Goal: Transaction & Acquisition: Book appointment/travel/reservation

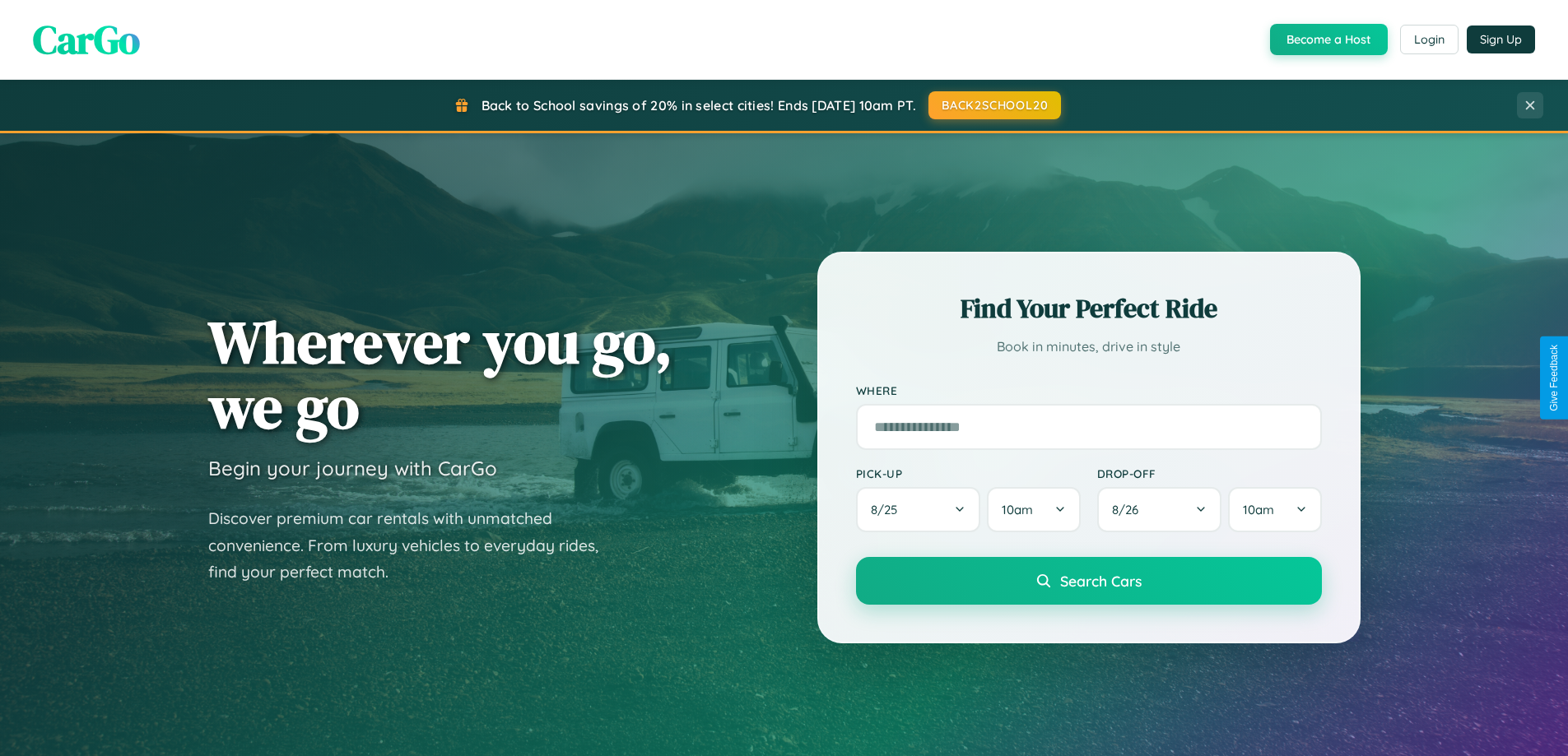
scroll to position [709, 0]
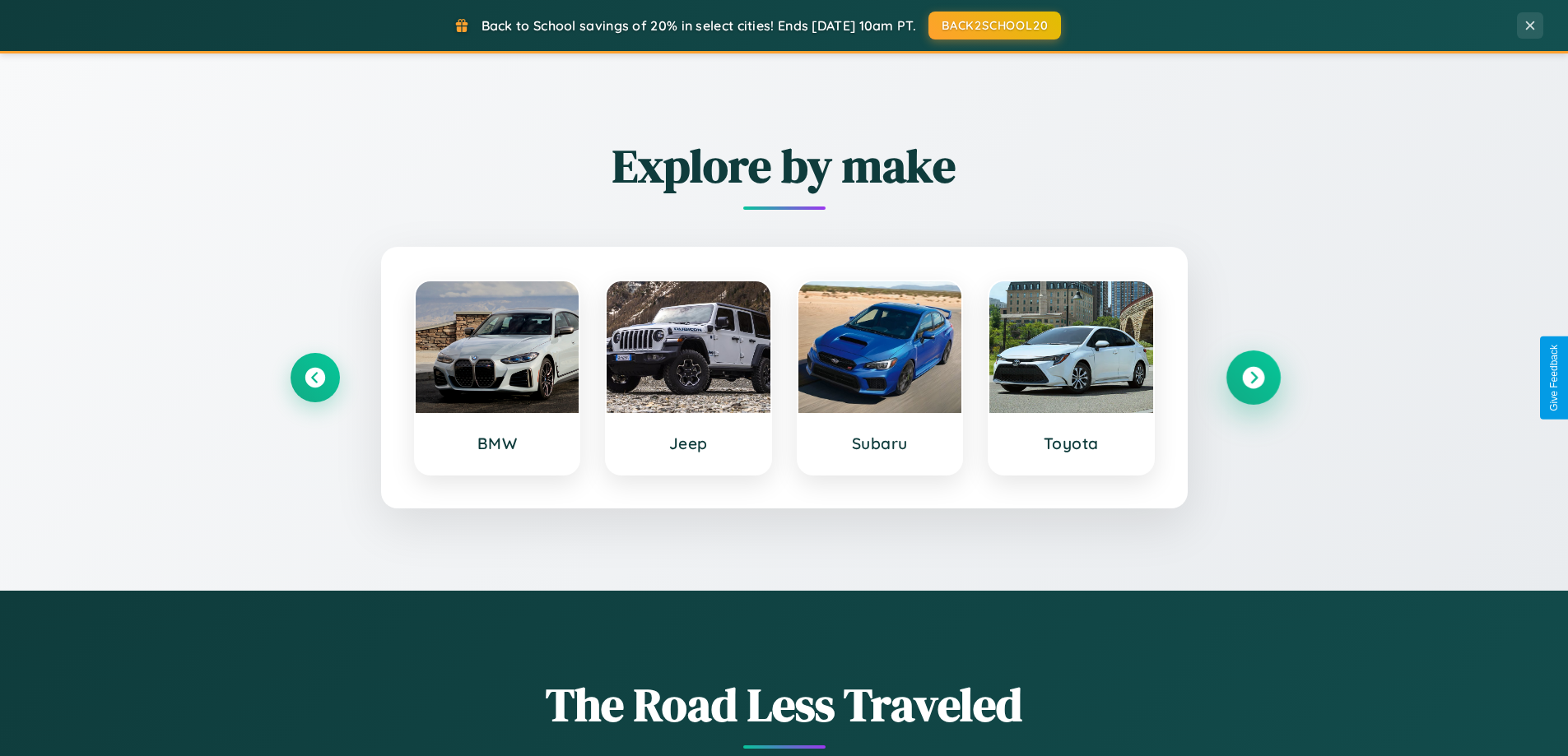
click at [1253, 378] on icon at bounding box center [1253, 378] width 22 height 22
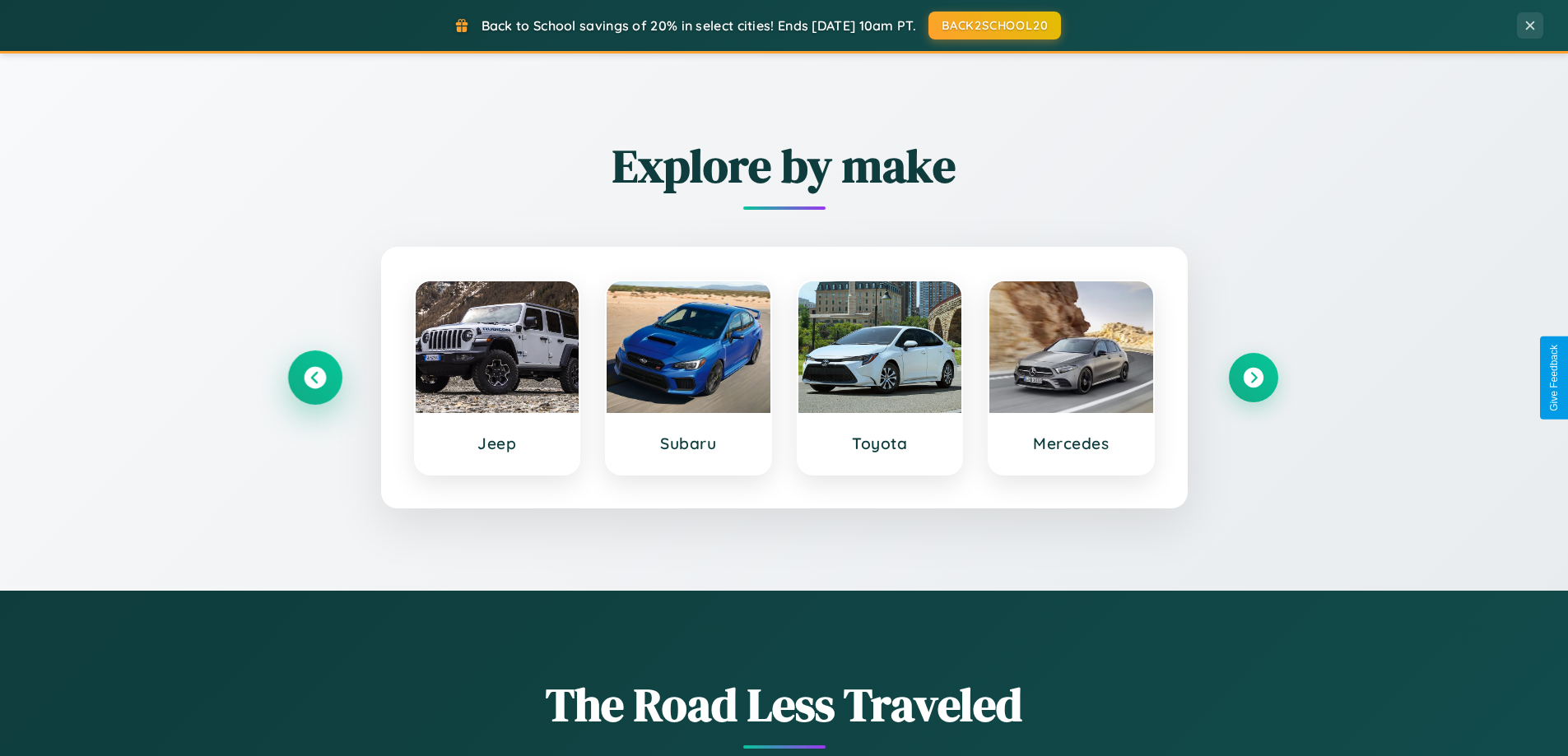
click at [314, 378] on icon at bounding box center [314, 378] width 22 height 22
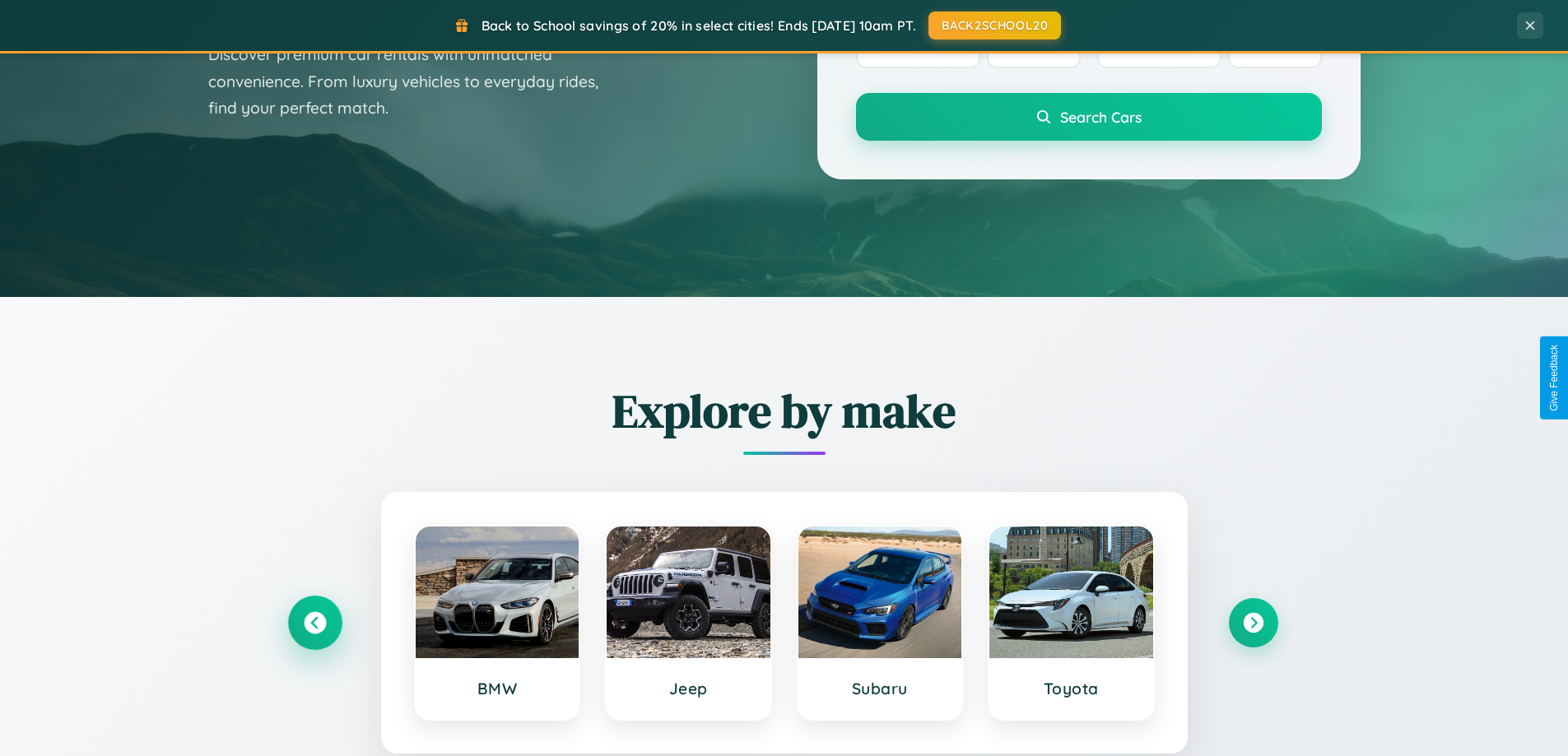
scroll to position [0, 0]
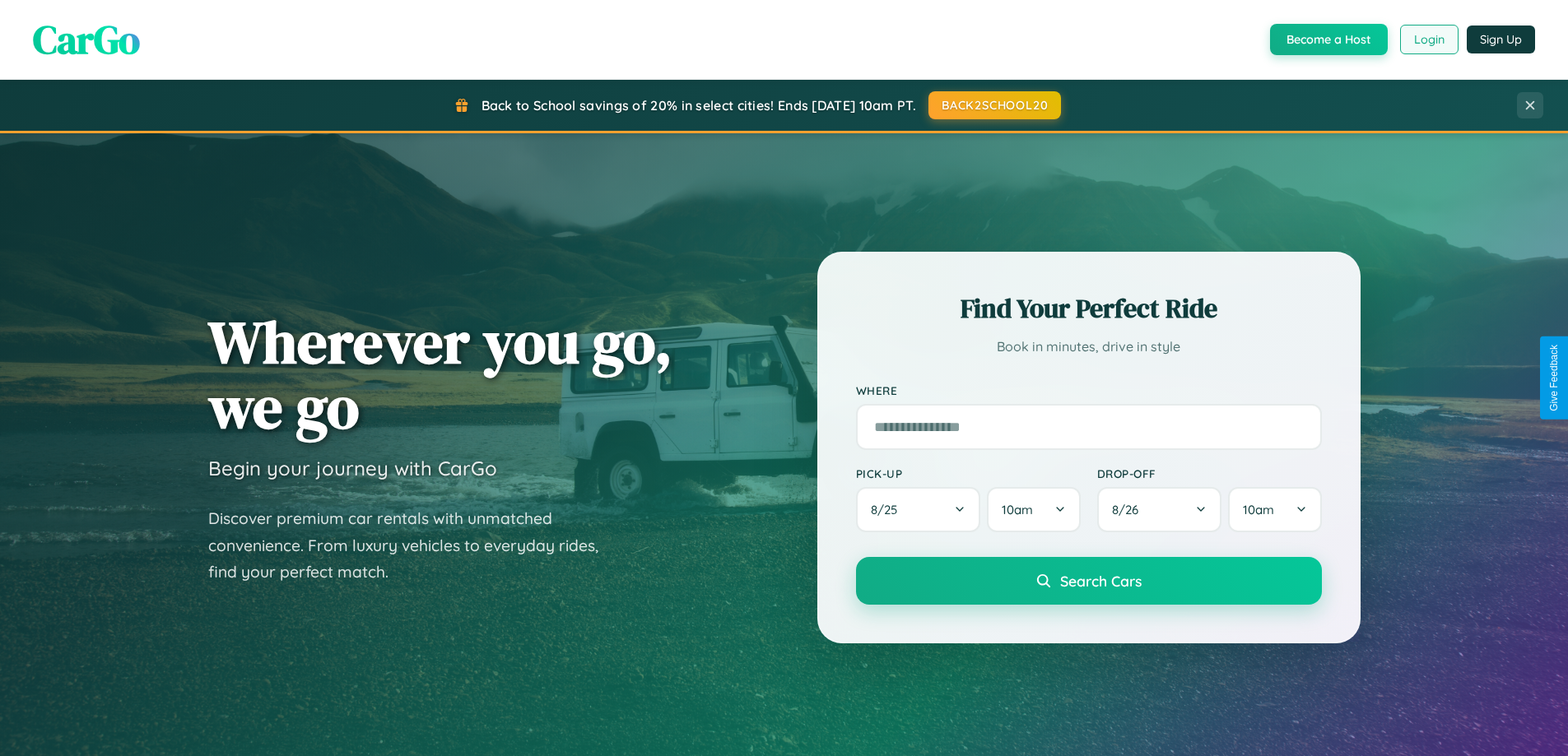
click at [1428, 40] on button "Login" at bounding box center [1429, 40] width 59 height 30
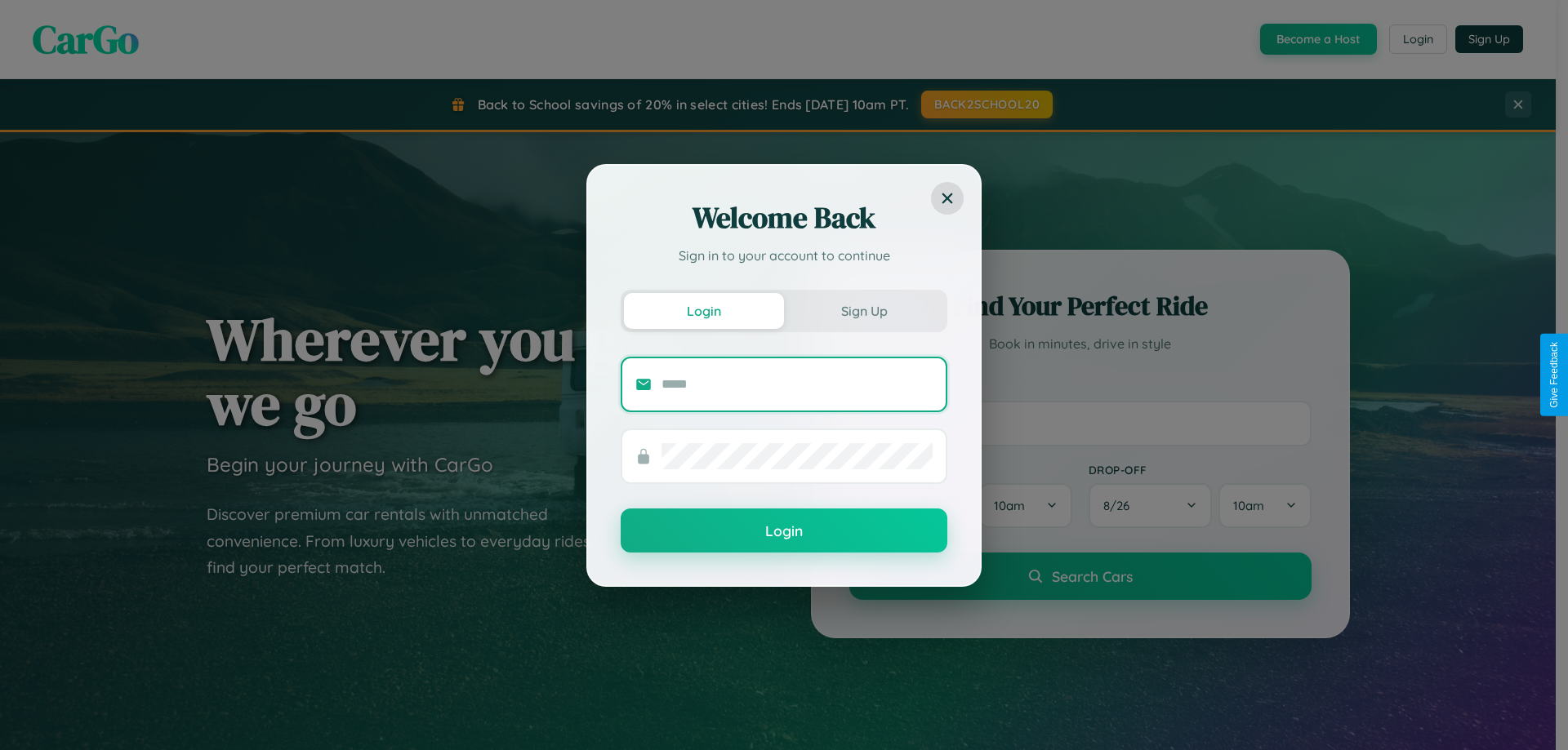
click at [797, 384] on input "text" at bounding box center [796, 384] width 271 height 26
type input "**********"
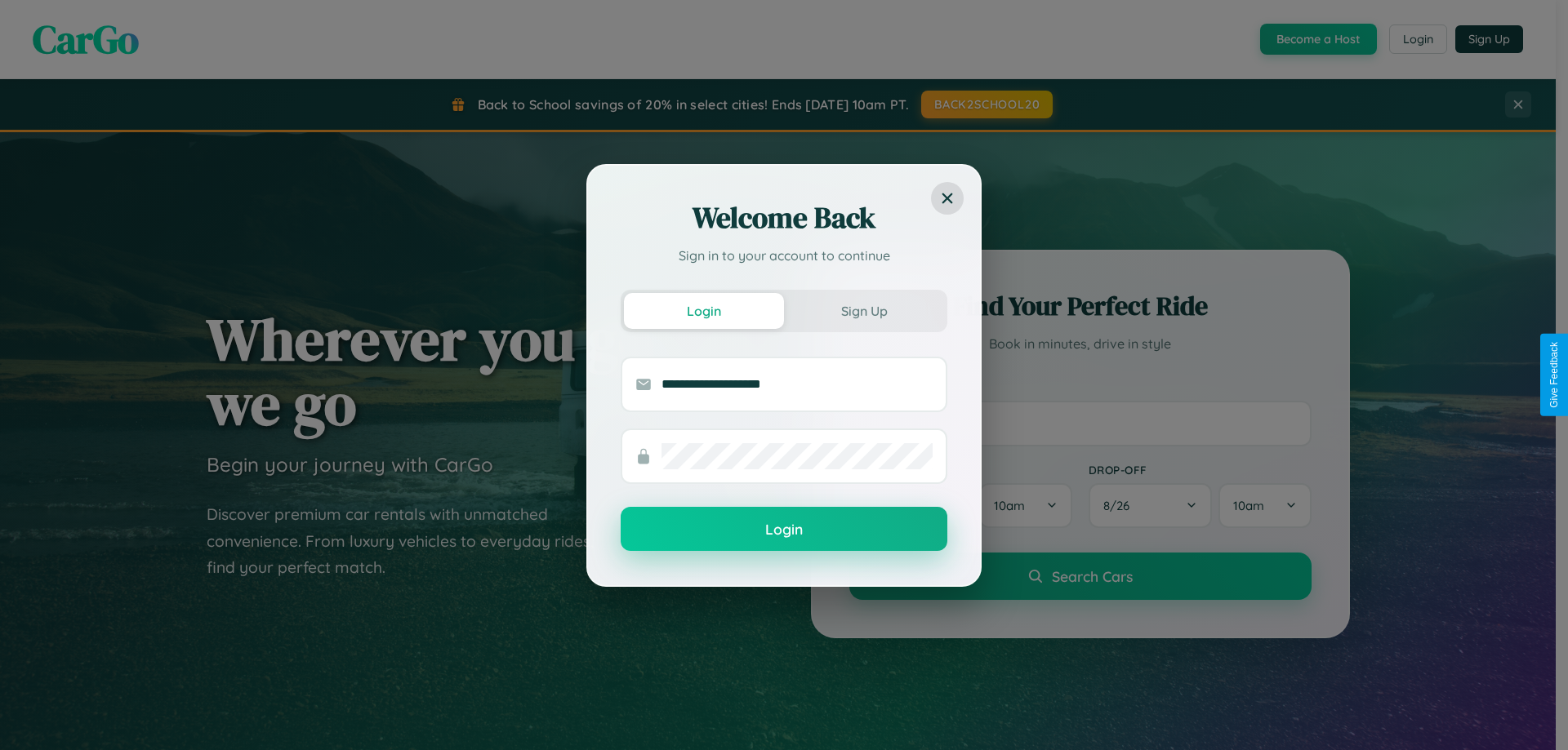
click at [784, 530] on button "Login" at bounding box center [783, 529] width 327 height 44
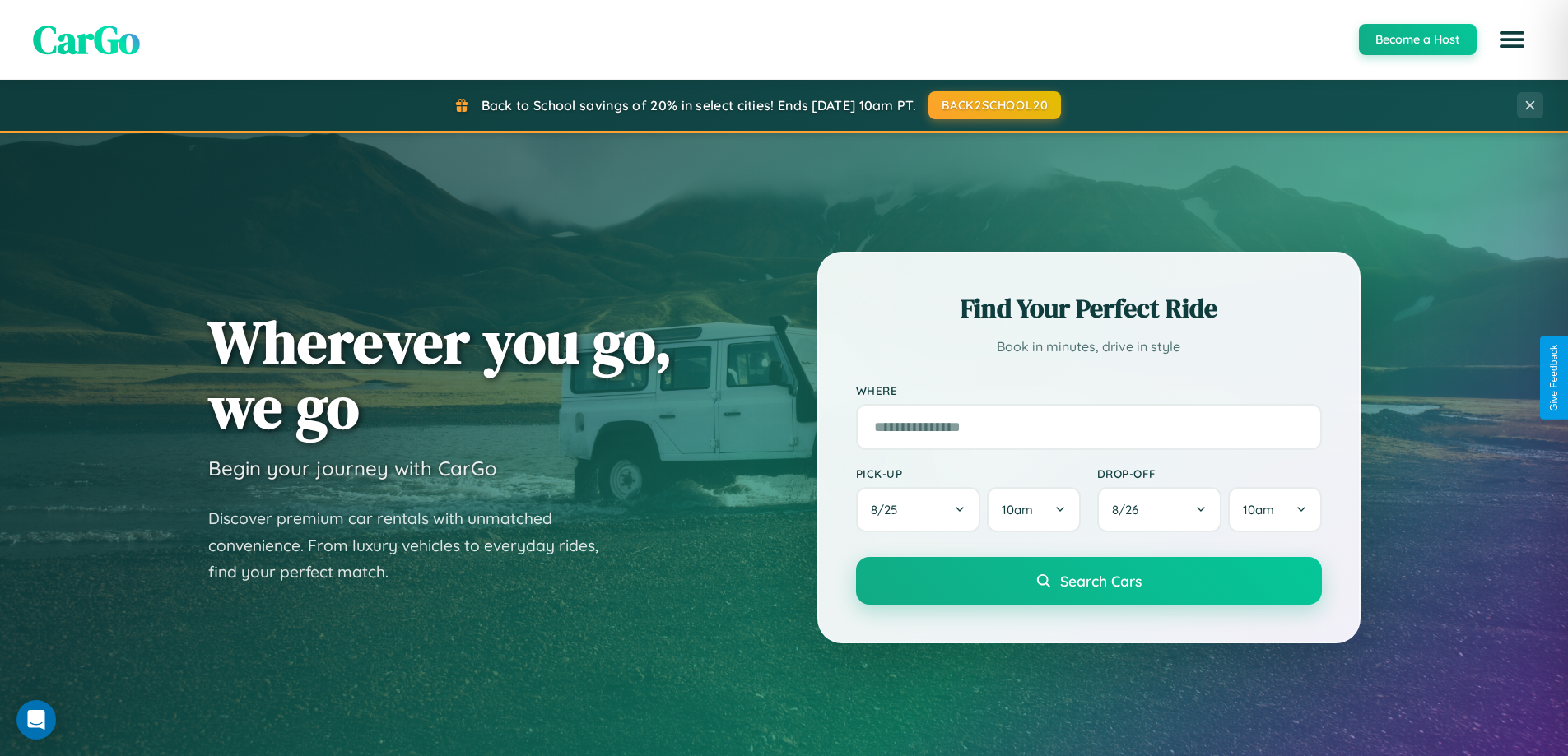
scroll to position [2643, 0]
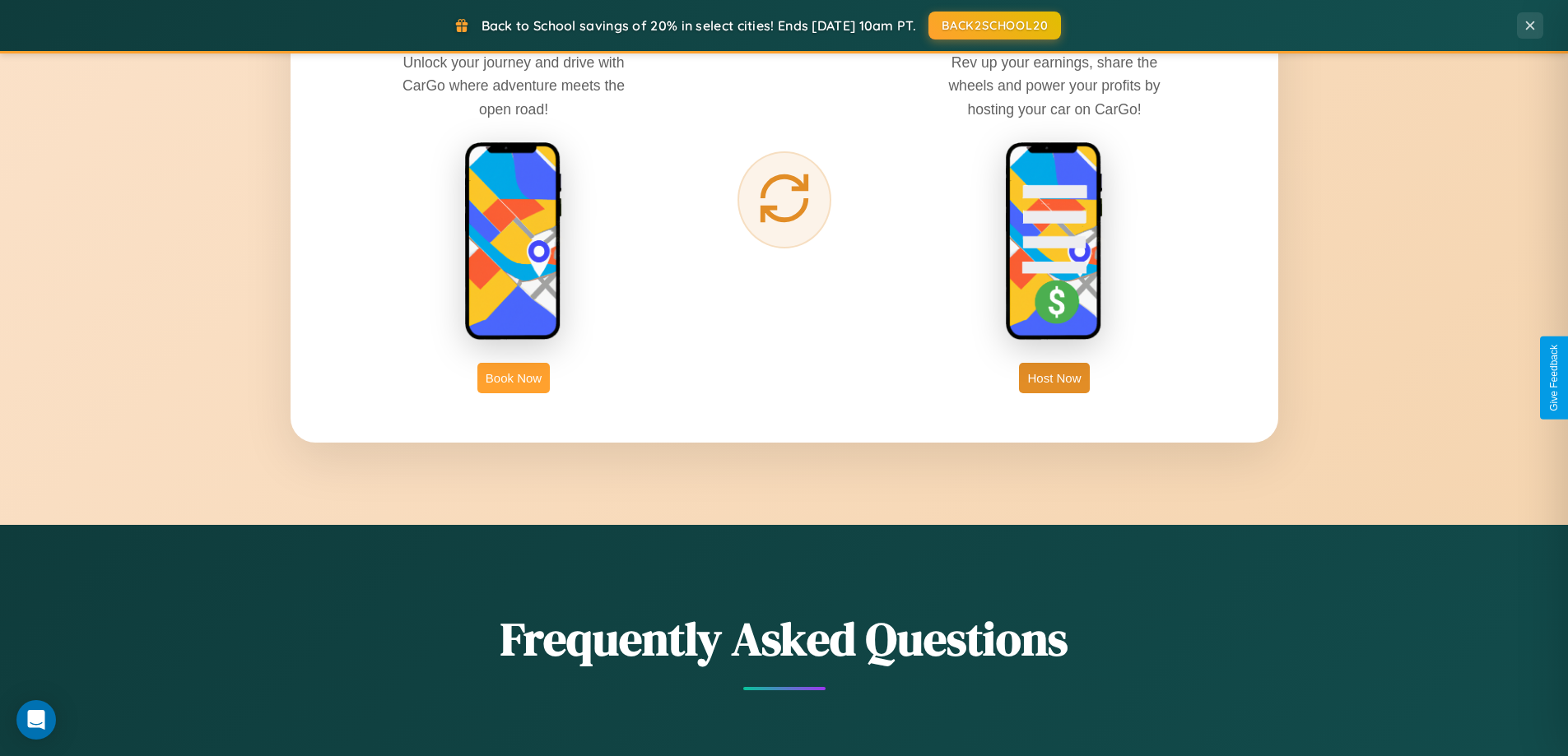
click at [514, 378] on button "Book Now" at bounding box center [514, 378] width 73 height 31
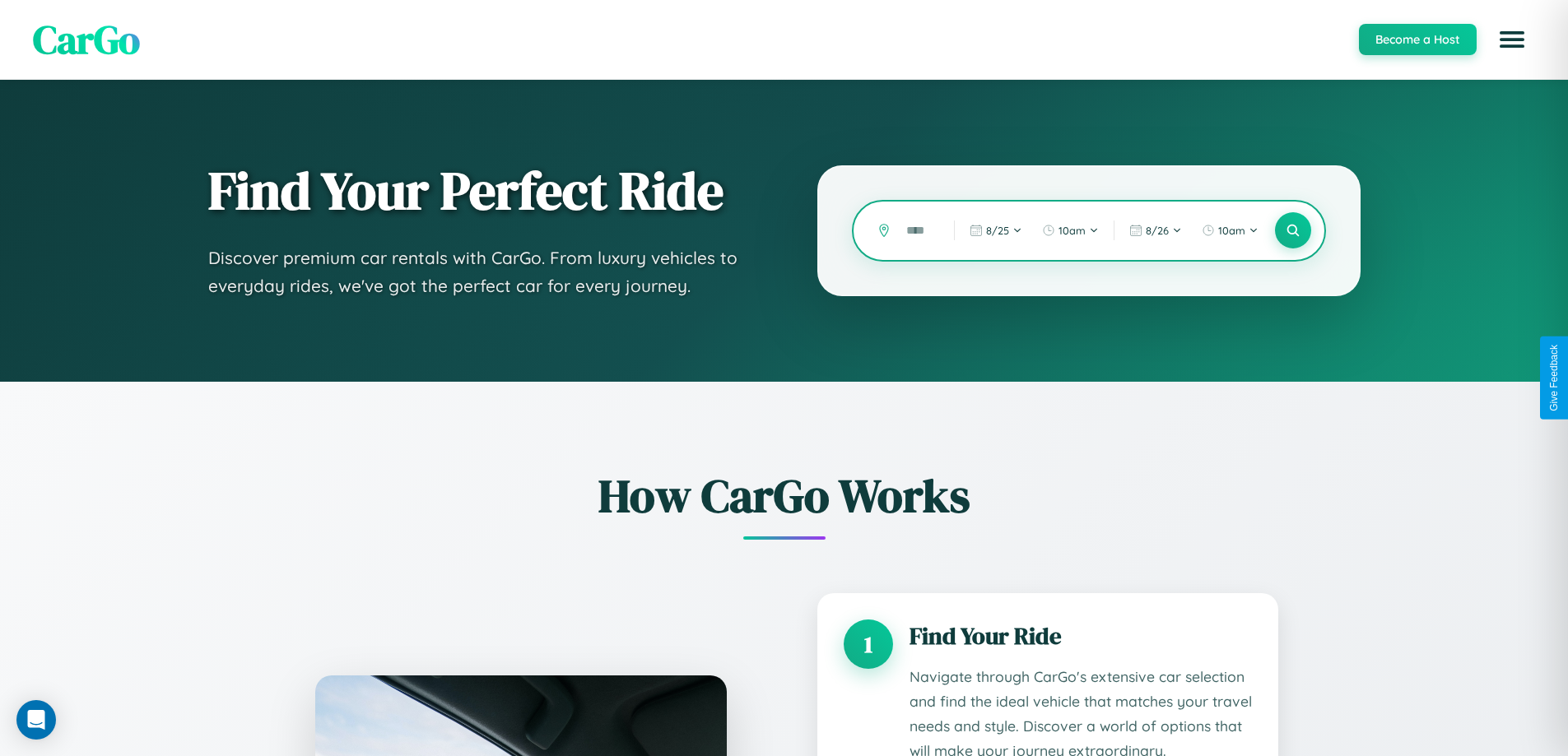
click at [918, 230] on input "text" at bounding box center [918, 230] width 40 height 29
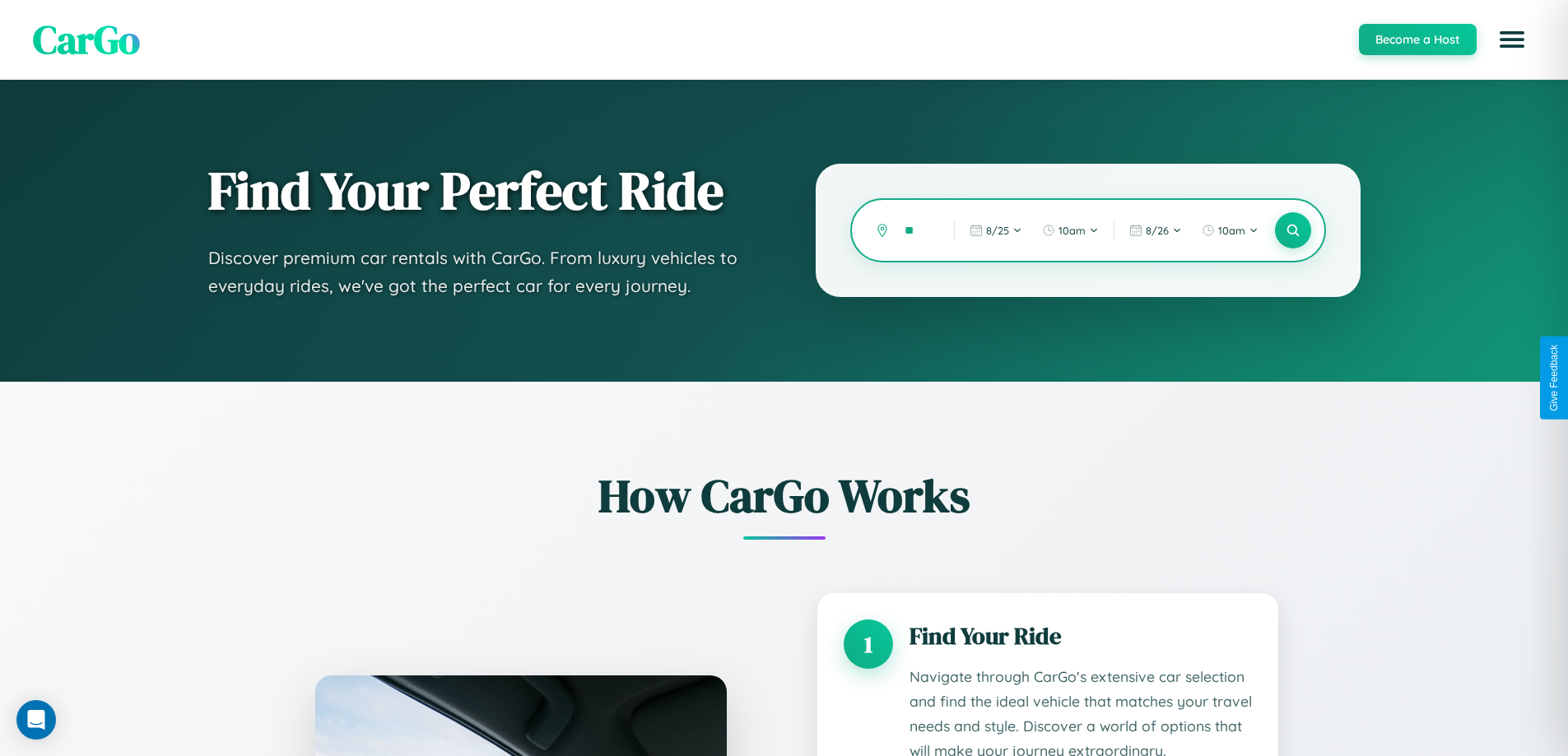
type input "*"
type input "*****"
click at [1293, 230] on icon at bounding box center [1293, 230] width 16 height 16
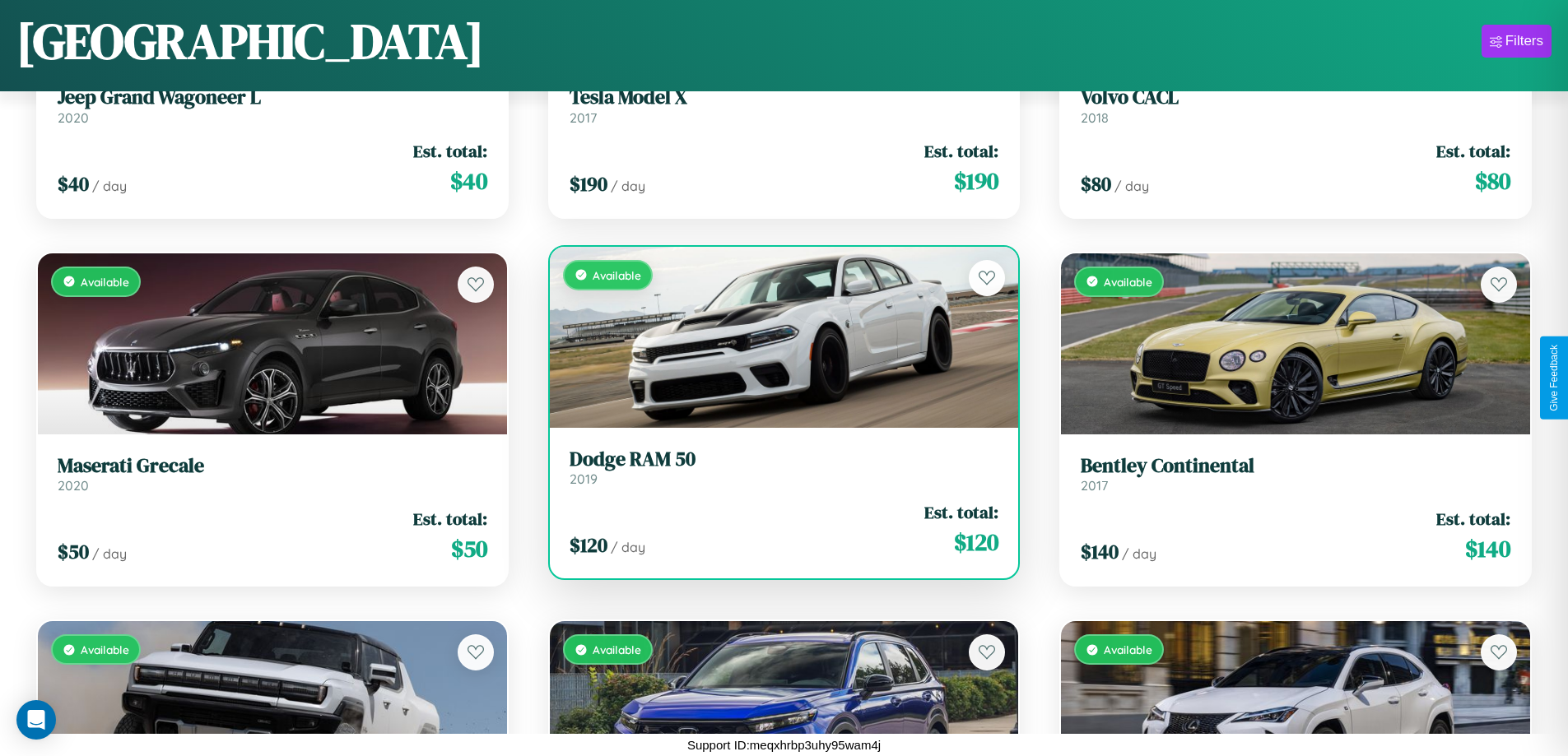
scroll to position [599, 0]
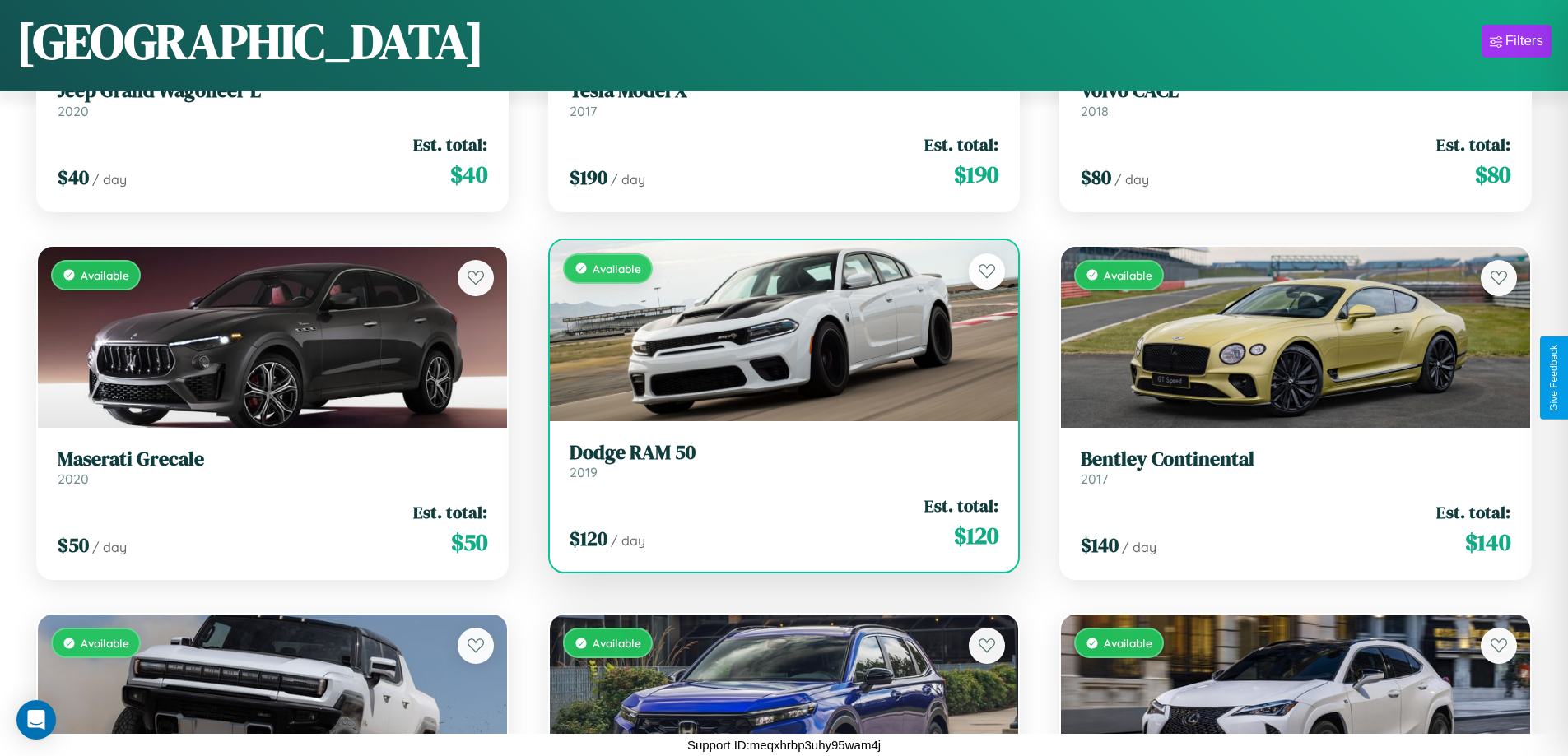
click at [777, 467] on link "Dodge RAM 50 2019" at bounding box center [784, 461] width 430 height 40
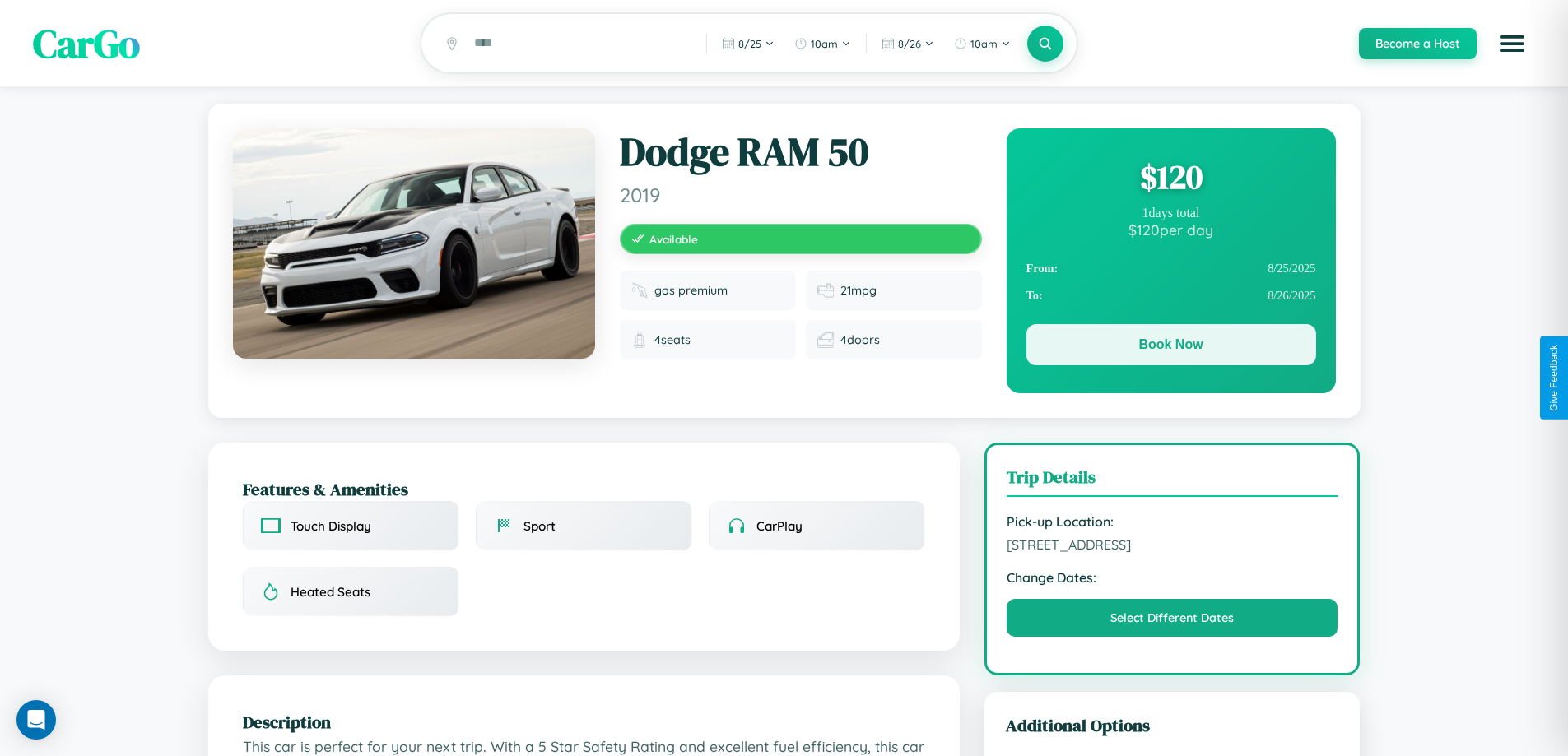
click at [1170, 349] on button "Book Now" at bounding box center [1170, 345] width 290 height 41
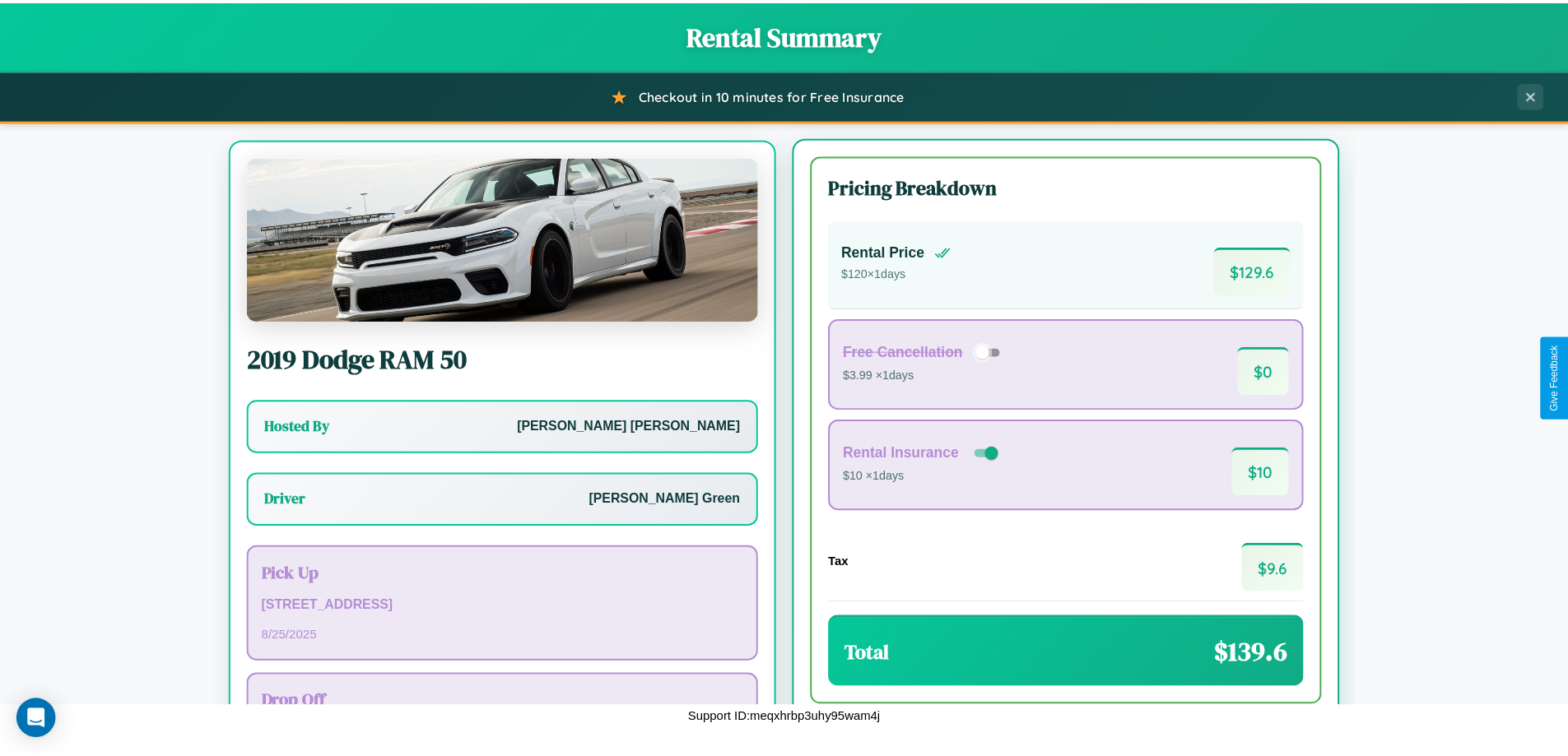
scroll to position [77, 0]
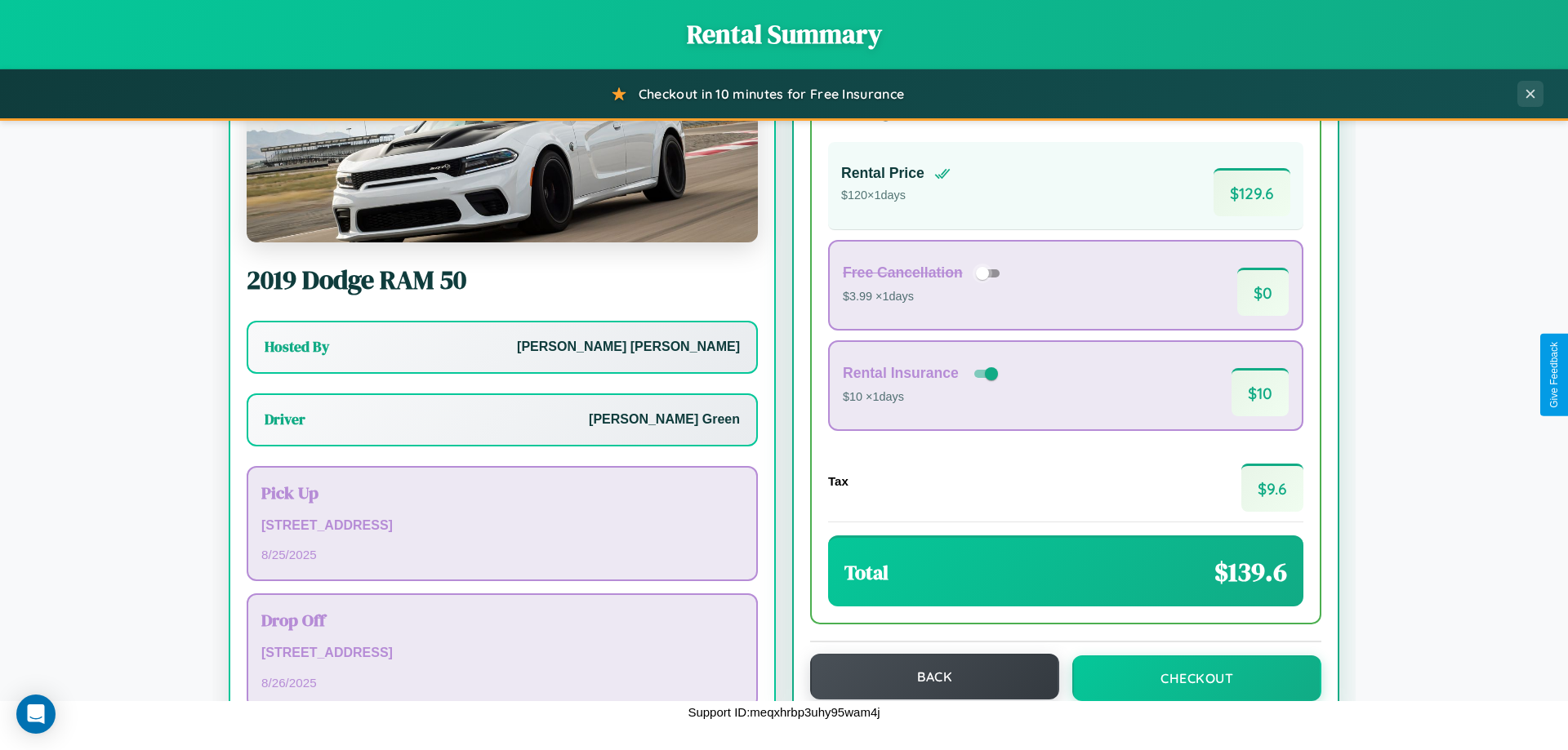
click at [927, 676] on button "Back" at bounding box center [935, 676] width 249 height 46
